Goal: Book appointment/travel/reservation

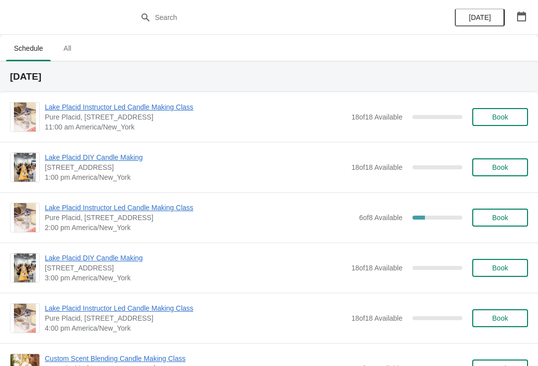
click at [110, 219] on span "Pure Placid, [STREET_ADDRESS]" at bounding box center [199, 218] width 309 height 10
click at [146, 208] on span "Lake Placid Instructor Led Candle Making Class" at bounding box center [199, 208] width 309 height 10
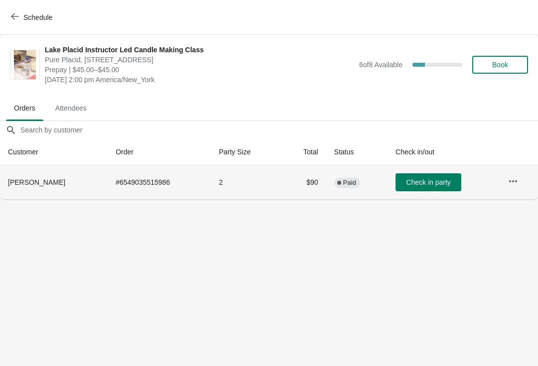
click at [46, 176] on th "[PERSON_NAME]" at bounding box center [54, 182] width 108 height 34
click at [20, 14] on span "Schedule" at bounding box center [32, 16] width 39 height 9
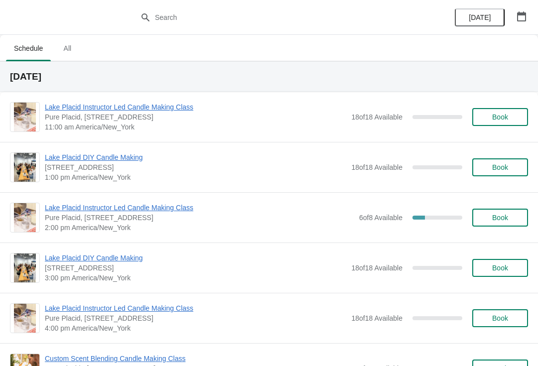
click at [530, 11] on button "button" at bounding box center [522, 16] width 18 height 18
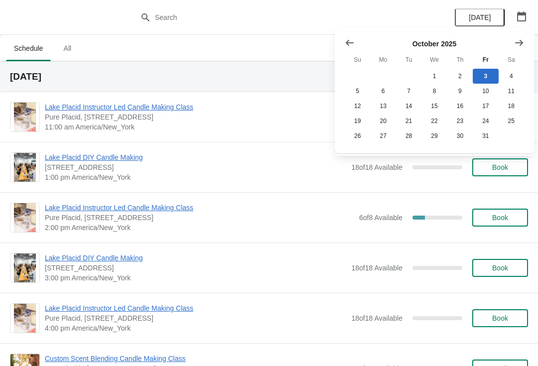
click at [76, 53] on span "All" at bounding box center [67, 48] width 25 height 18
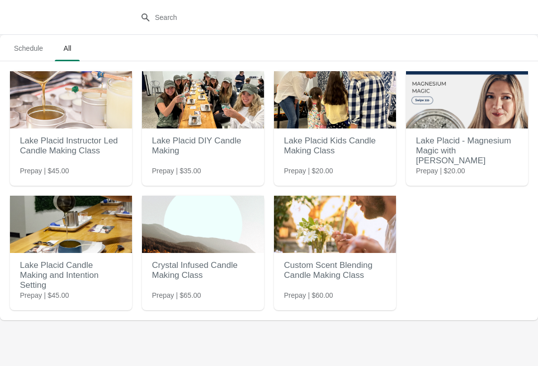
click at [47, 279] on h2 "Lake Placid Candle Making and Intention Setting" at bounding box center [71, 276] width 102 height 40
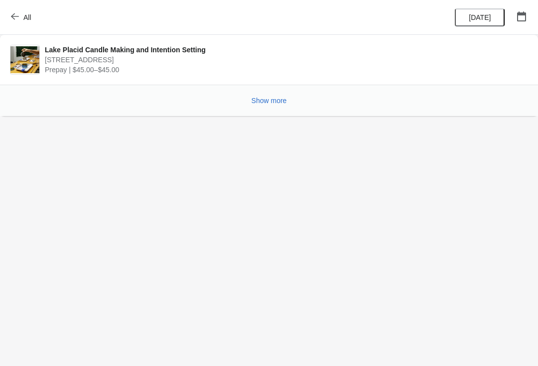
click at [102, 61] on span "[STREET_ADDRESS]" at bounding box center [284, 60] width 478 height 10
click at [106, 59] on span "[STREET_ADDRESS]" at bounding box center [284, 60] width 478 height 10
click at [271, 98] on span "Show more" at bounding box center [269, 101] width 35 height 8
click at [262, 102] on span "Show more" at bounding box center [269, 101] width 35 height 8
click at [98, 51] on span "Lake Placid Candle Making and Intention Setting" at bounding box center [284, 50] width 478 height 10
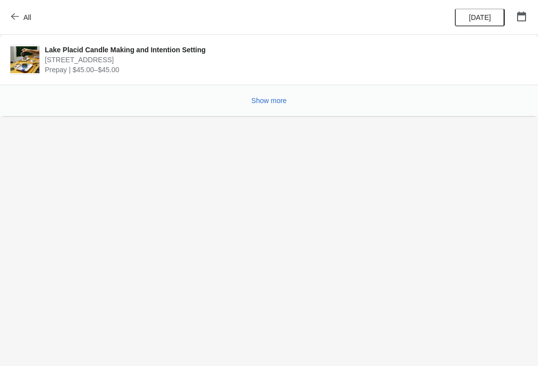
click at [21, 61] on img at bounding box center [24, 59] width 29 height 27
click at [10, 20] on button "All" at bounding box center [22, 17] width 34 height 18
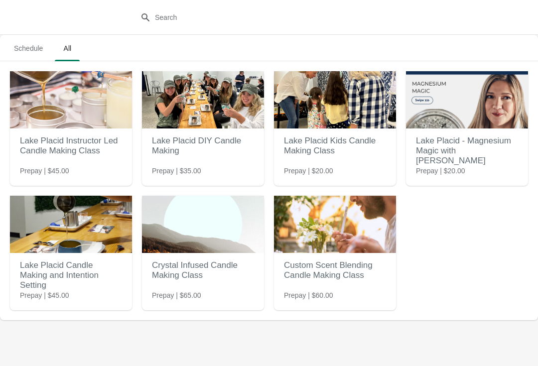
click at [75, 252] on img at bounding box center [71, 224] width 122 height 57
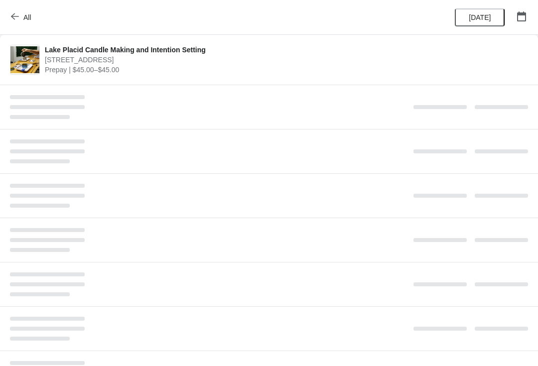
click at [31, 65] on img at bounding box center [24, 59] width 29 height 27
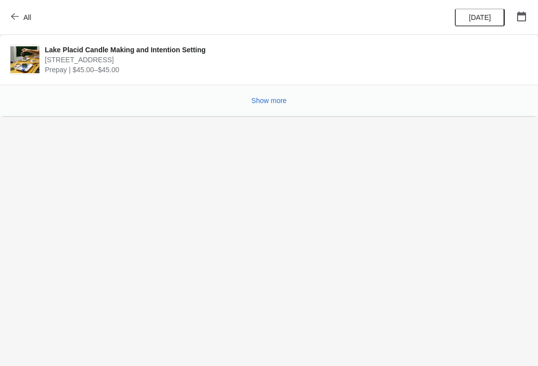
click at [38, 64] on img at bounding box center [24, 59] width 29 height 27
click at [50, 59] on span "[STREET_ADDRESS]" at bounding box center [284, 60] width 478 height 10
click at [8, 17] on button "All" at bounding box center [22, 17] width 34 height 18
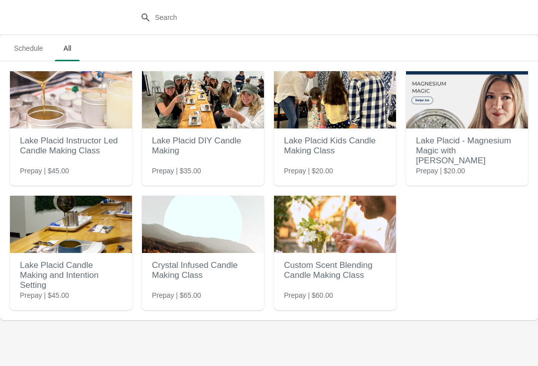
click at [29, 45] on span "Schedule" at bounding box center [28, 48] width 45 height 18
